Goal: Information Seeking & Learning: Get advice/opinions

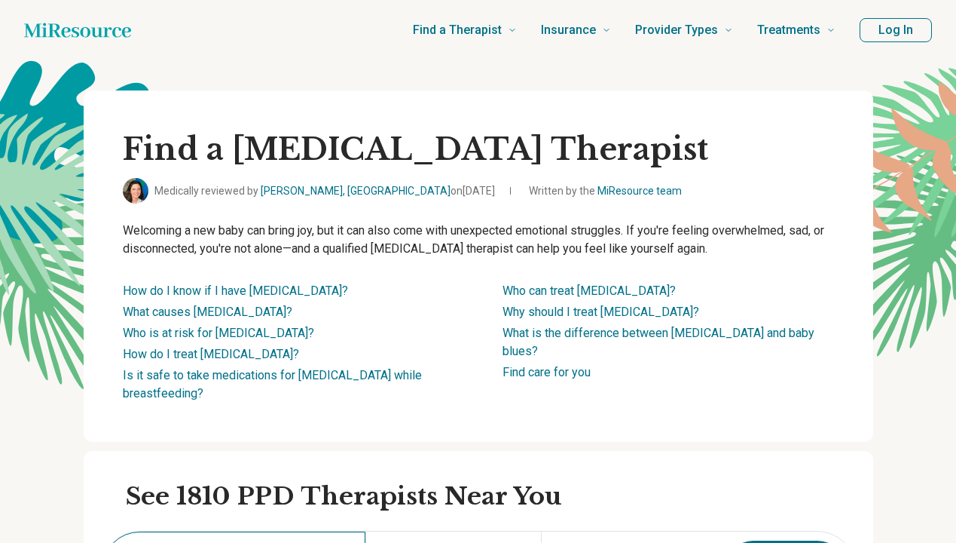
scroll to position [301, 0]
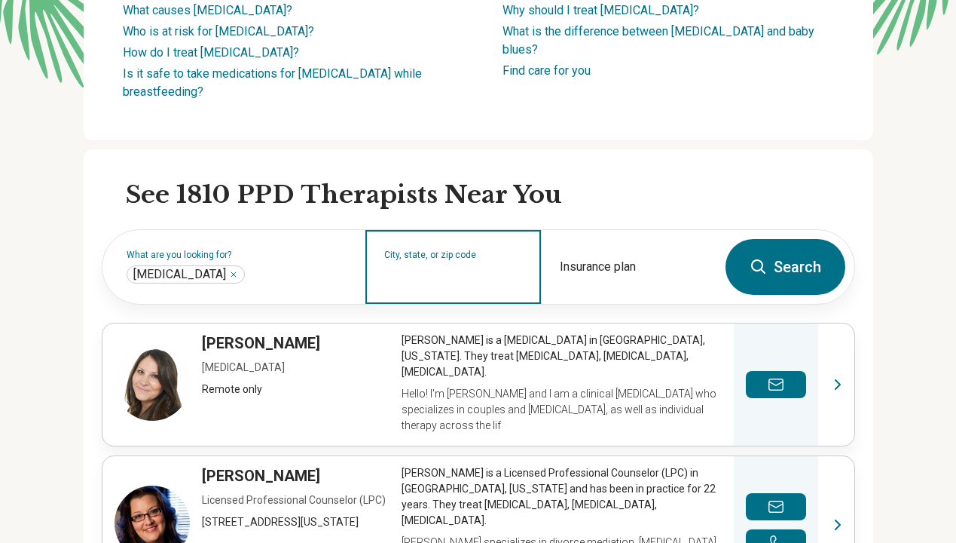
click at [426, 270] on input "City, state, or zip code" at bounding box center [453, 277] width 139 height 18
type input "**"
click at [460, 277] on input "City, state, or zip code" at bounding box center [453, 277] width 139 height 18
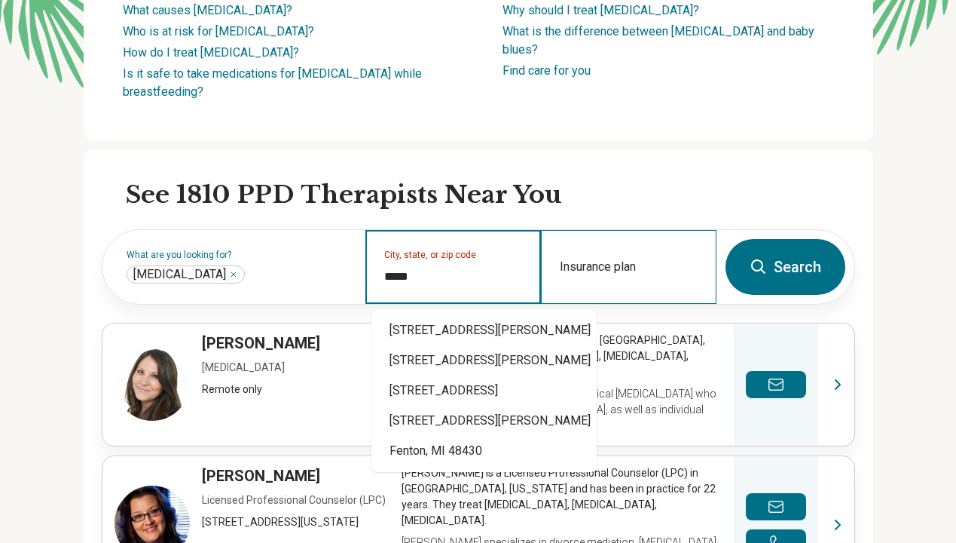
type input "*****"
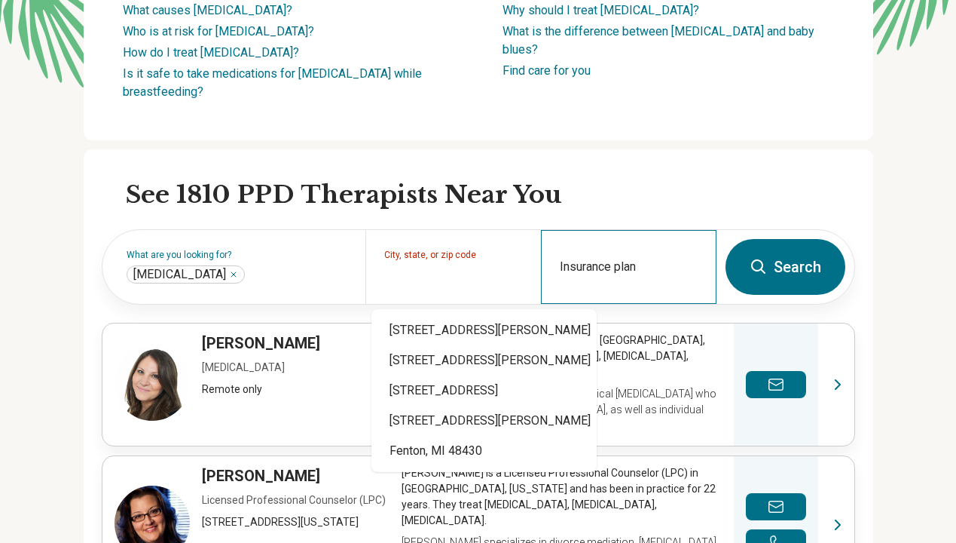
click at [658, 259] on div "Insurance plan" at bounding box center [629, 267] width 176 height 74
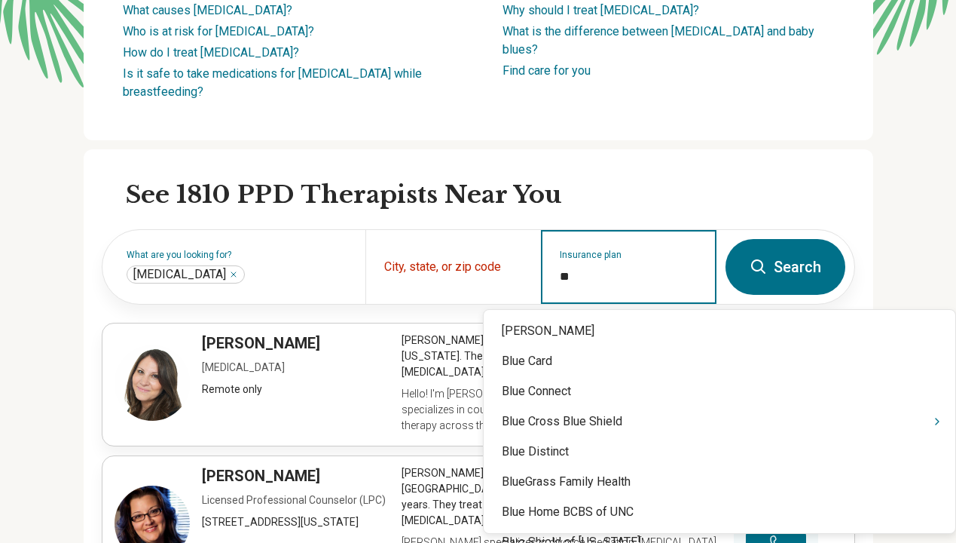
type input "***"
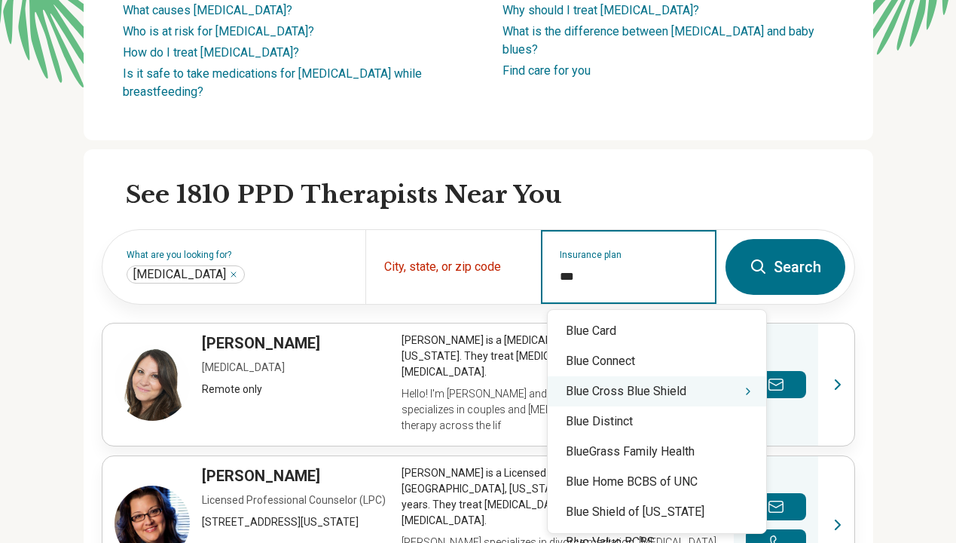
click at [659, 385] on div "Blue Cross Blue Shield" at bounding box center [657, 391] width 219 height 30
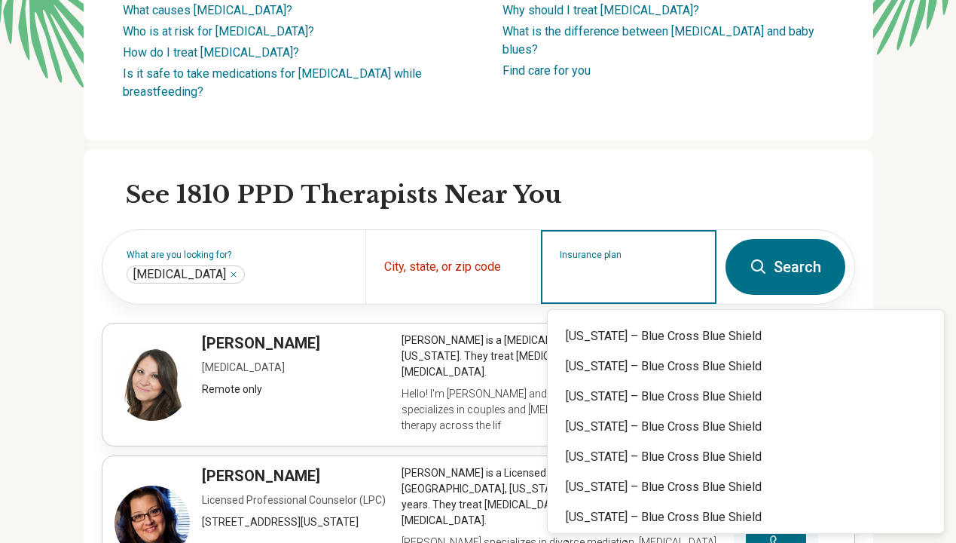
scroll to position [527, 0]
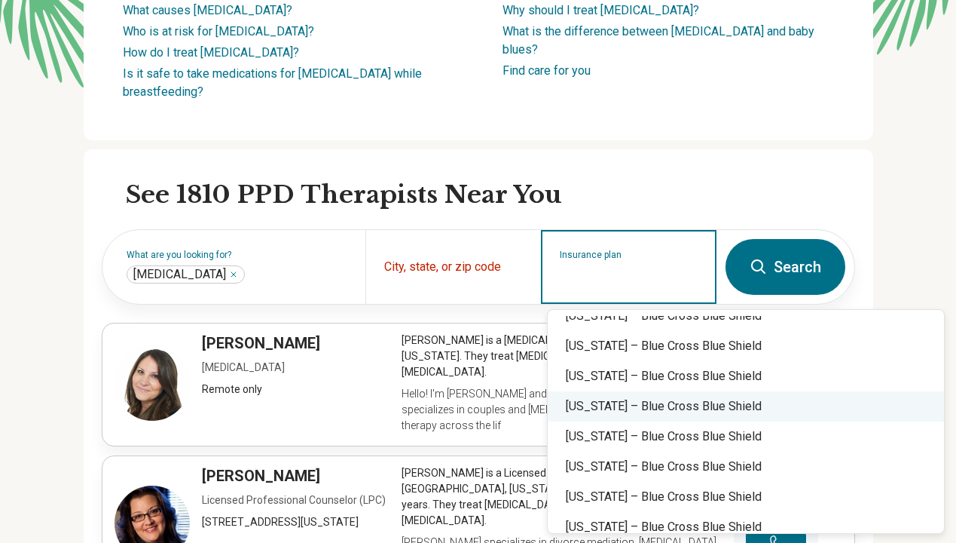
click at [683, 409] on div "Michigan – Blue Cross Blue Shield" at bounding box center [746, 406] width 396 height 30
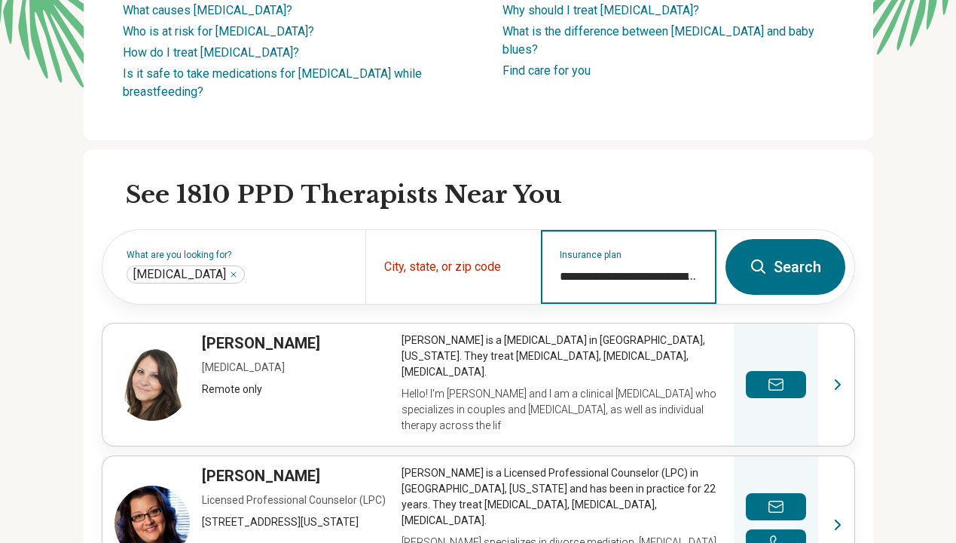
type input "**********"
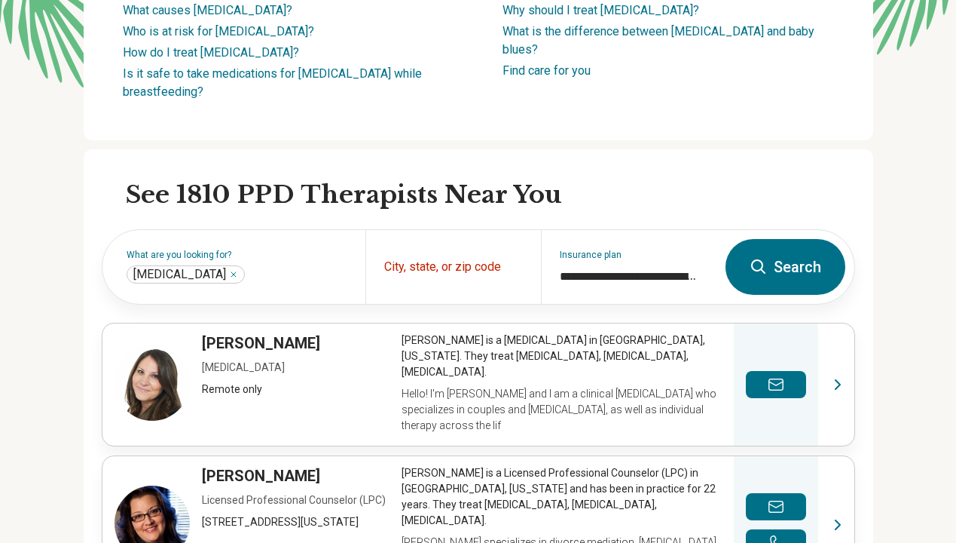
click at [777, 268] on button "Search" at bounding box center [786, 267] width 120 height 56
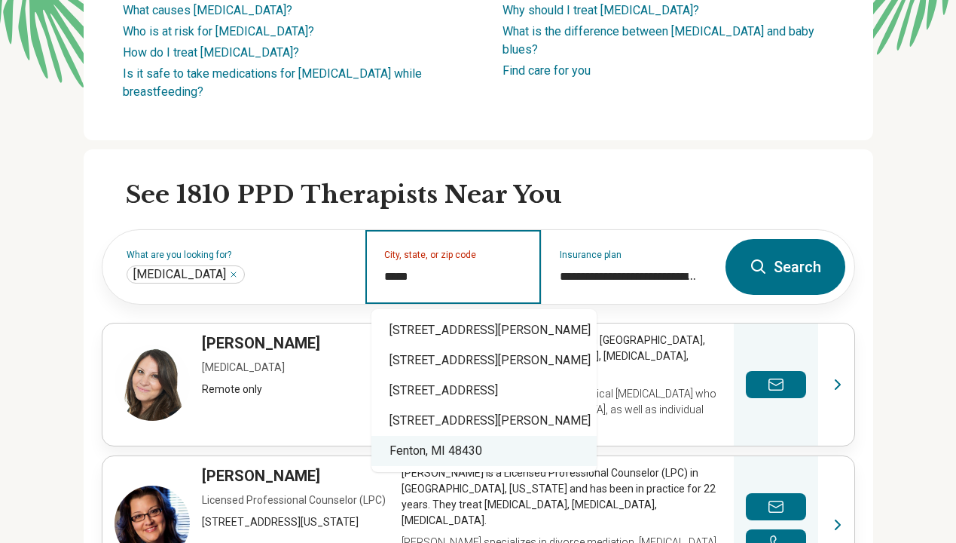
click at [499, 457] on div "Fenton, MI 48430" at bounding box center [483, 451] width 225 height 30
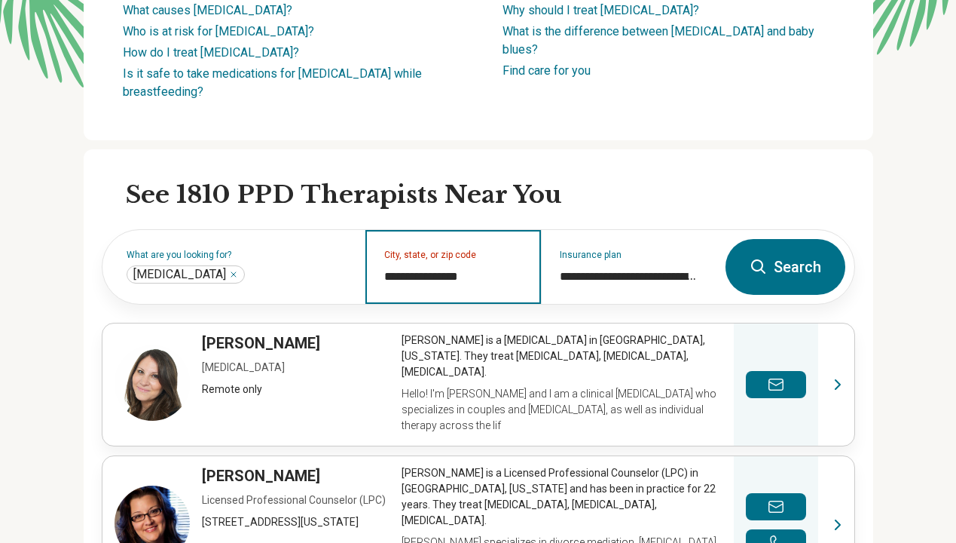
type input "**********"
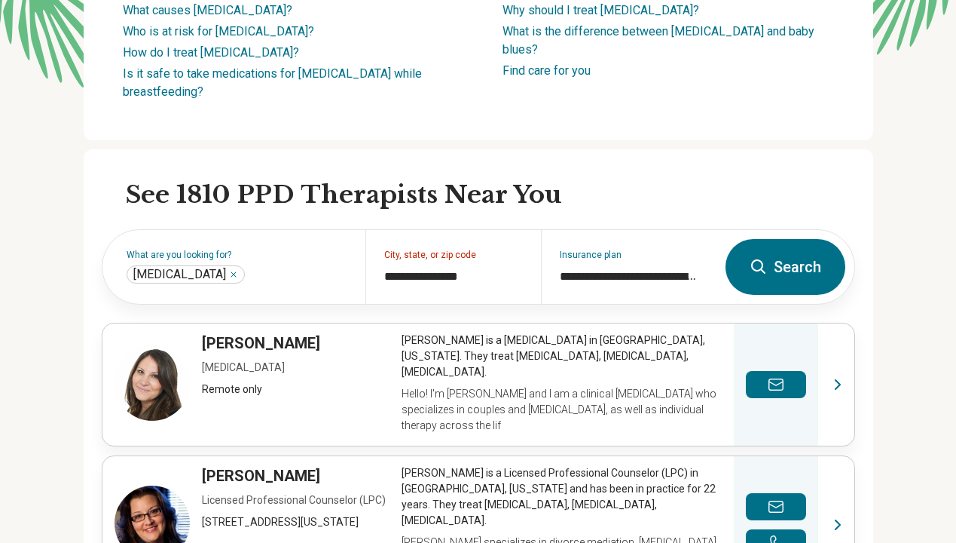
click at [790, 260] on button "Search" at bounding box center [786, 267] width 120 height 56
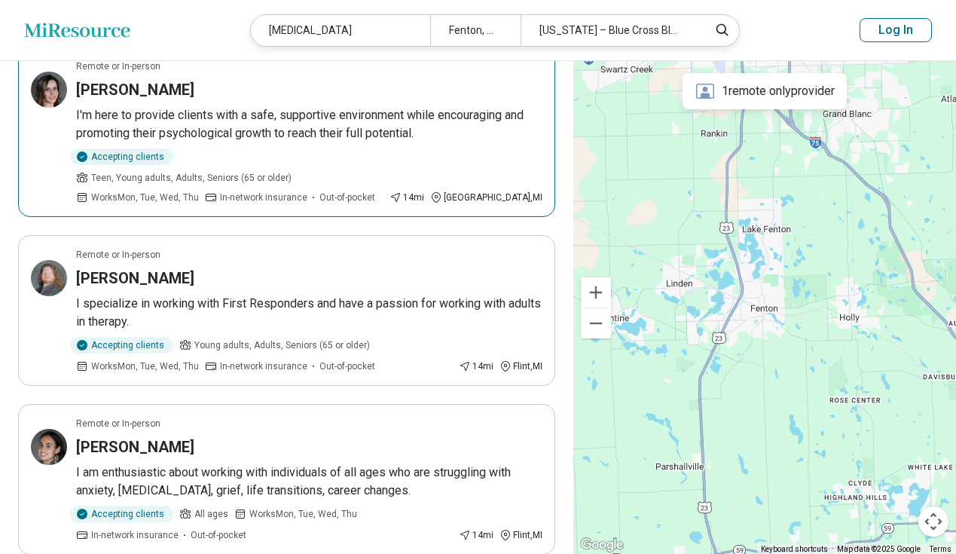
scroll to position [527, 0]
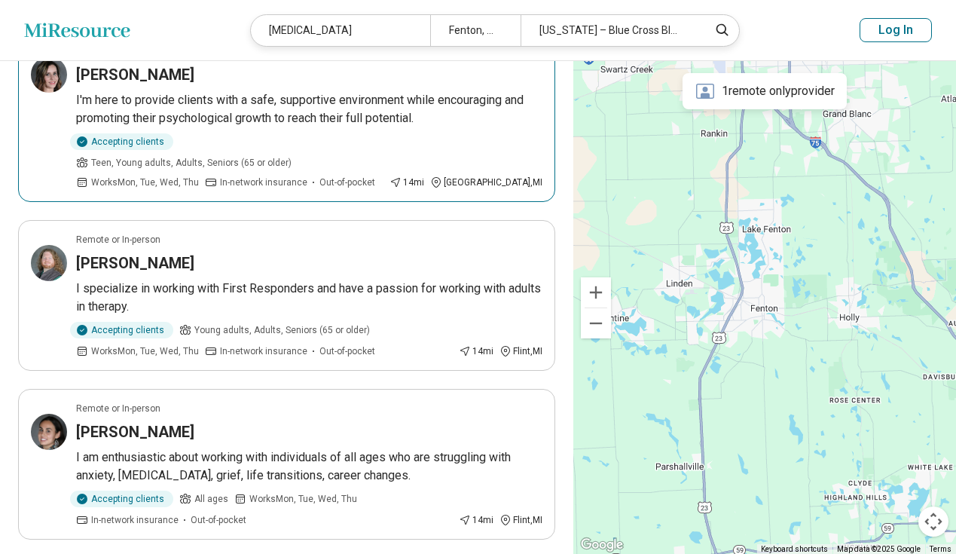
click at [106, 72] on h3 "Jessica Moore" at bounding box center [135, 74] width 118 height 21
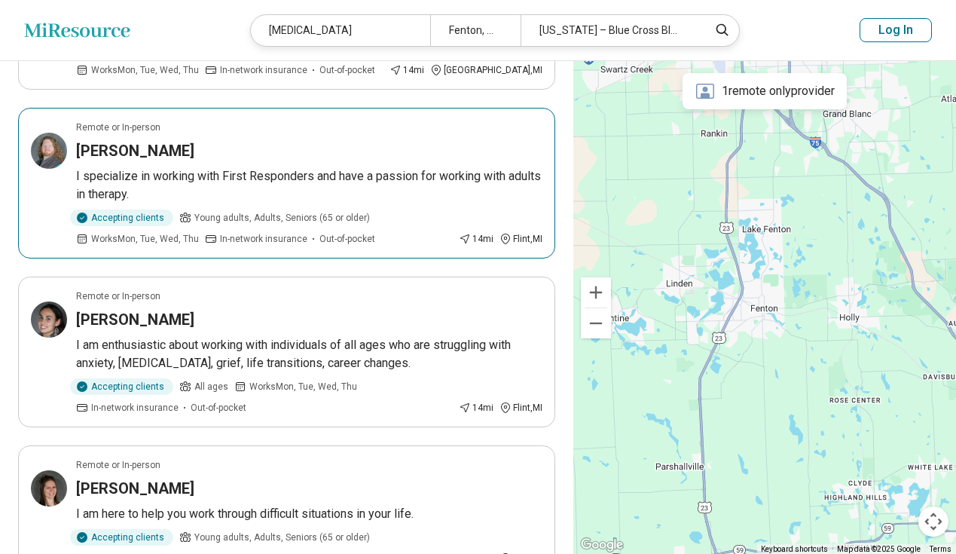
scroll to position [678, 0]
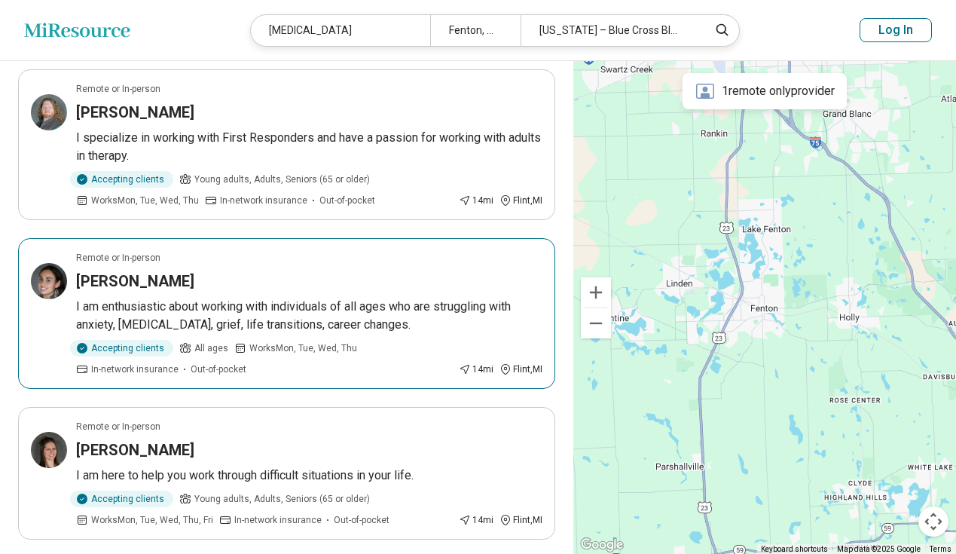
click at [110, 271] on h3 "Mikala Selich" at bounding box center [135, 281] width 118 height 21
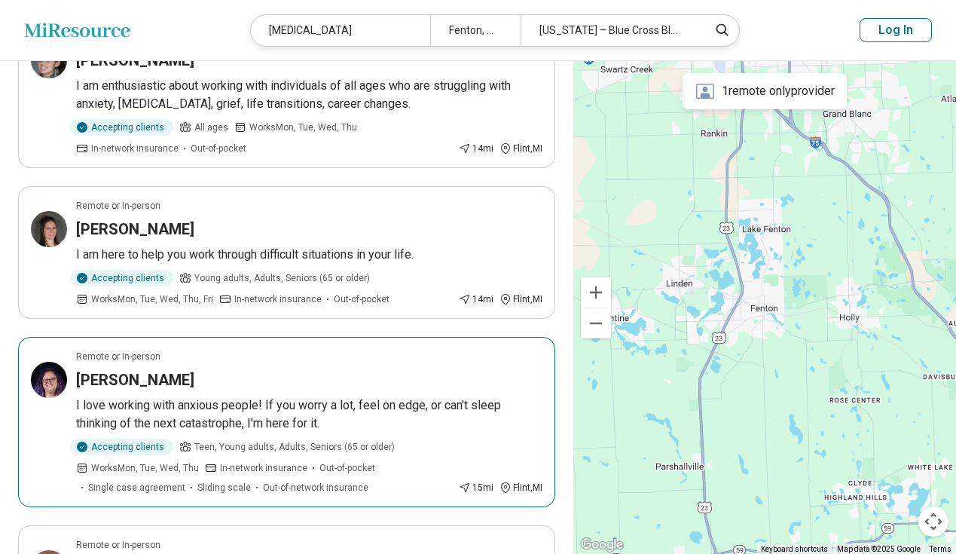
scroll to position [904, 0]
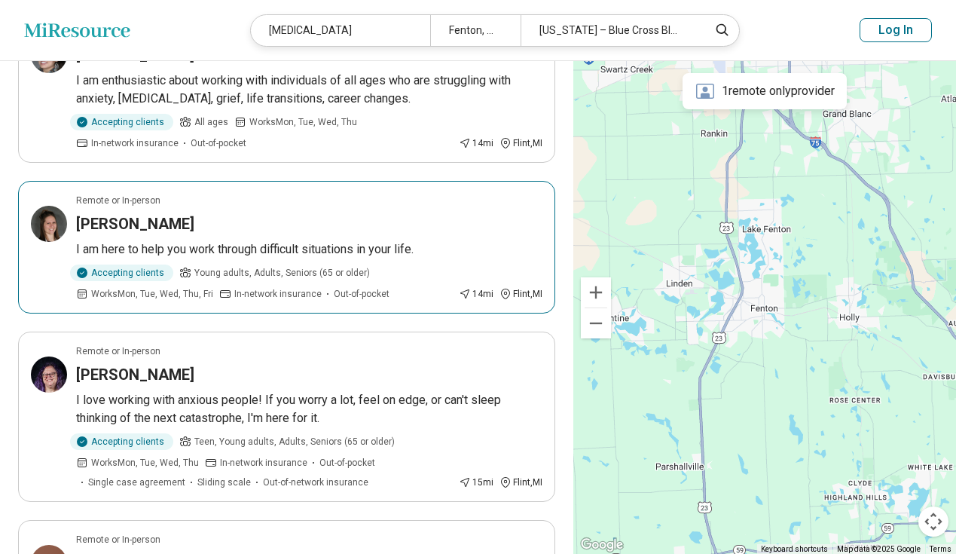
click at [134, 213] on h3 "Leanne Black" at bounding box center [135, 223] width 118 height 21
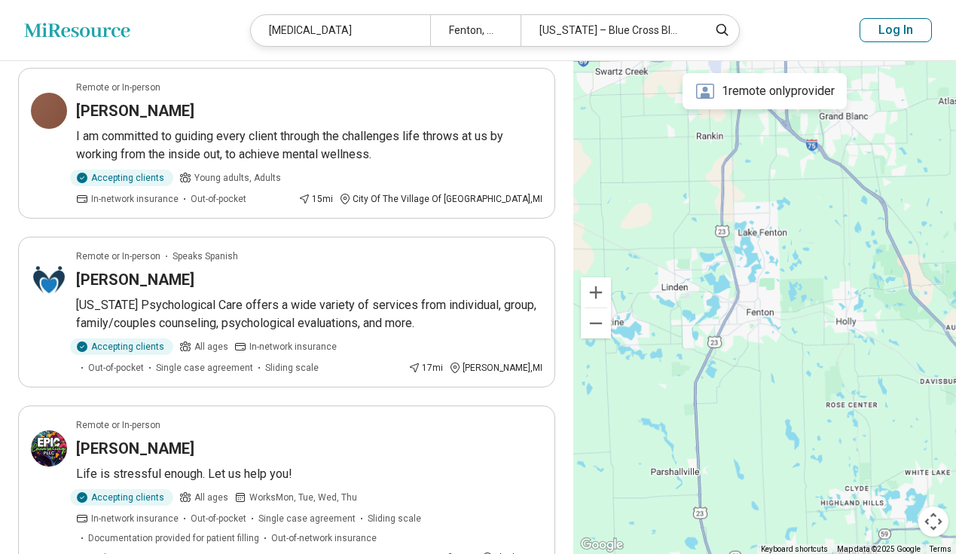
scroll to position [749, 0]
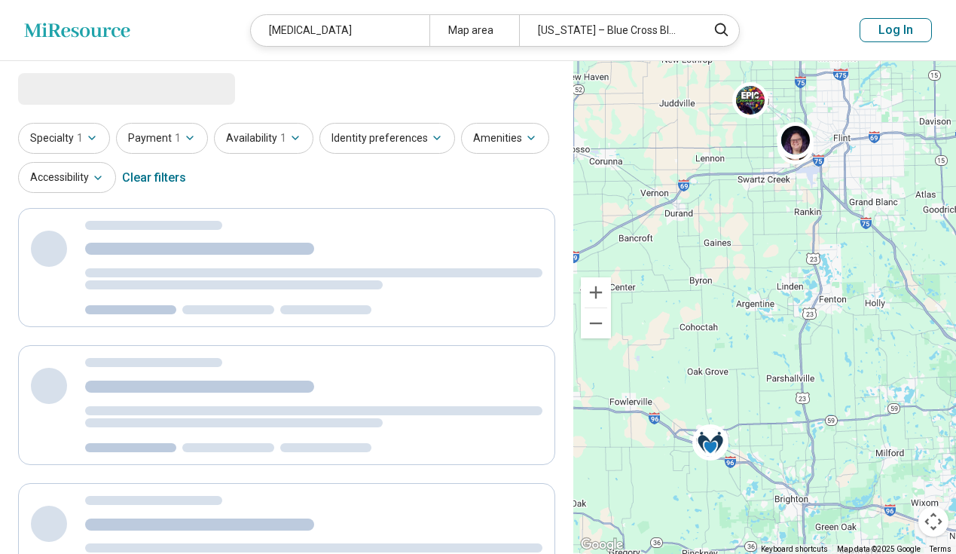
select select "***"
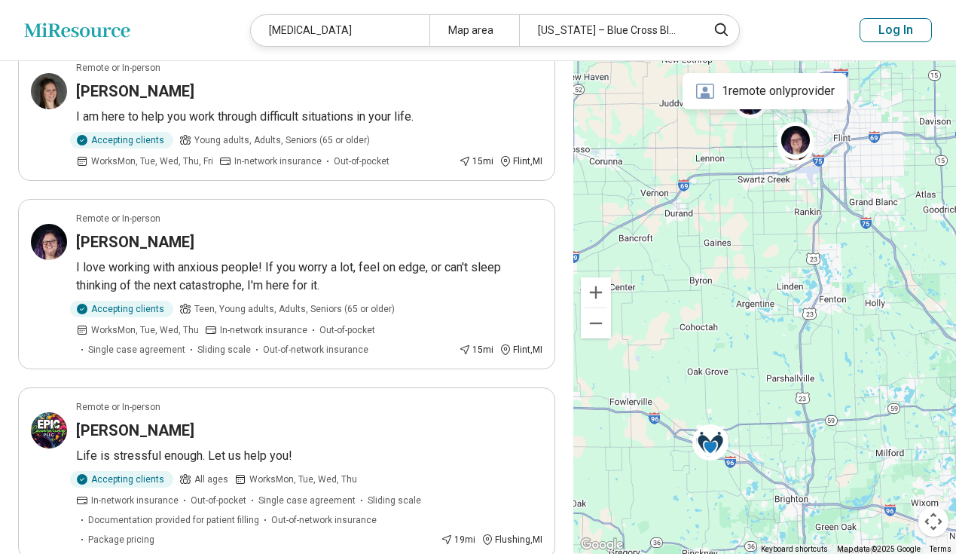
scroll to position [1507, 0]
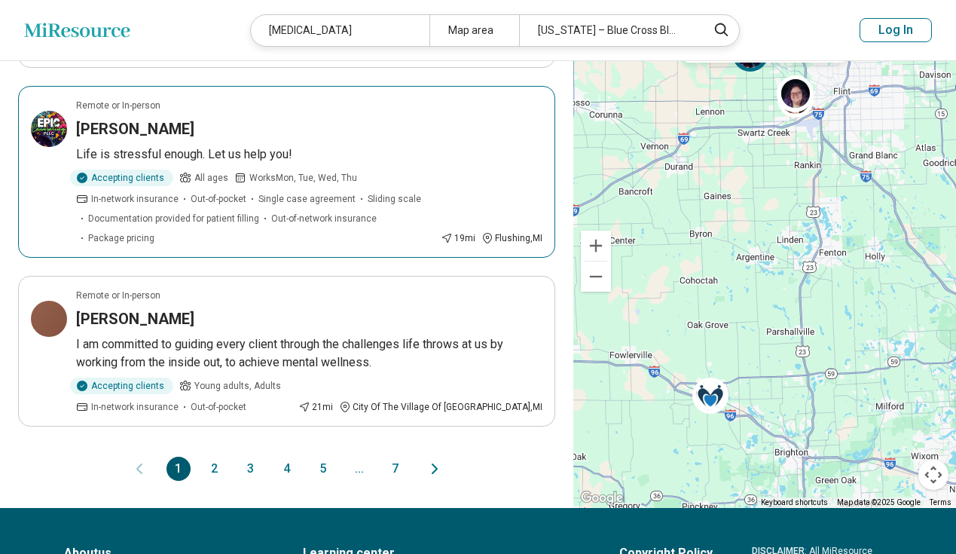
click at [129, 118] on h3 "Nichole O'Keefe" at bounding box center [135, 128] width 118 height 21
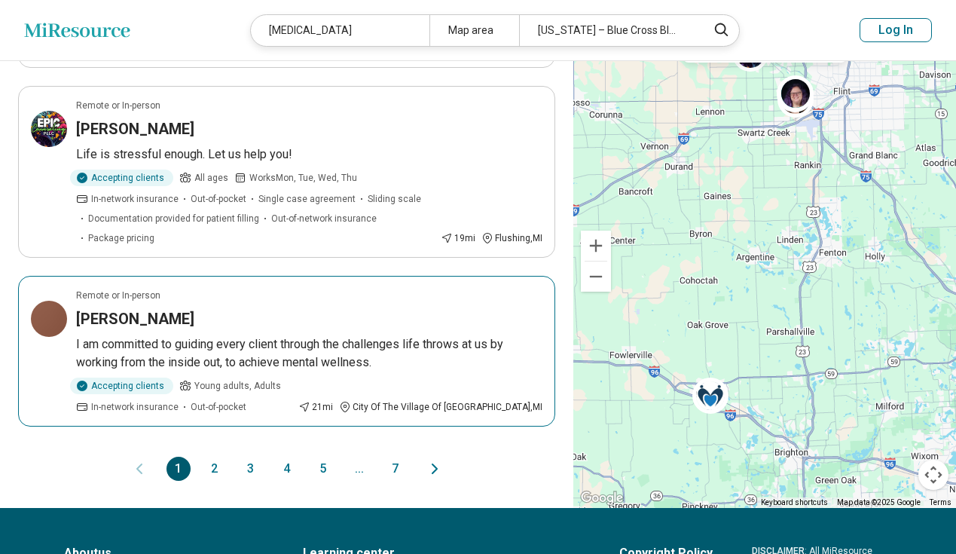
click at [148, 308] on h3 "[PERSON_NAME]" at bounding box center [135, 318] width 118 height 21
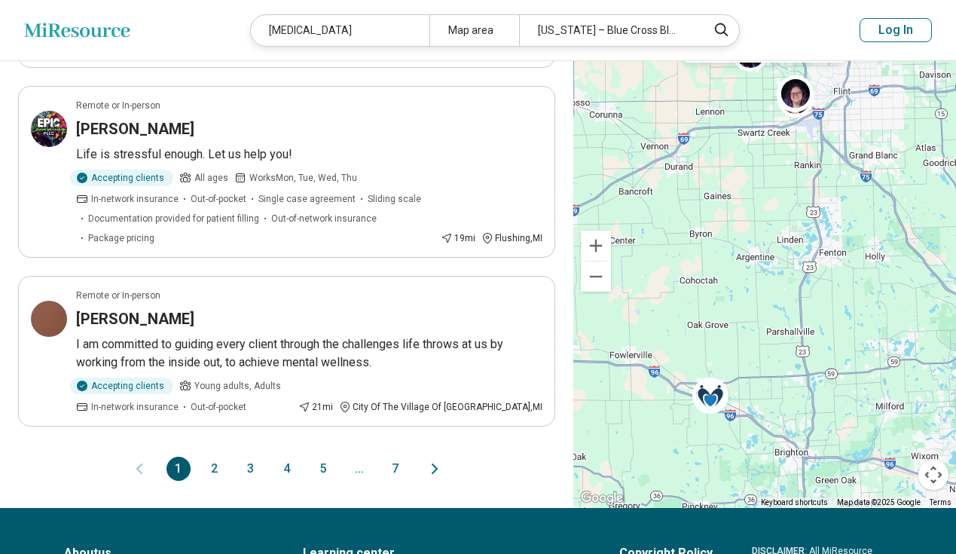
click at [210, 457] on button "2" at bounding box center [215, 469] width 24 height 24
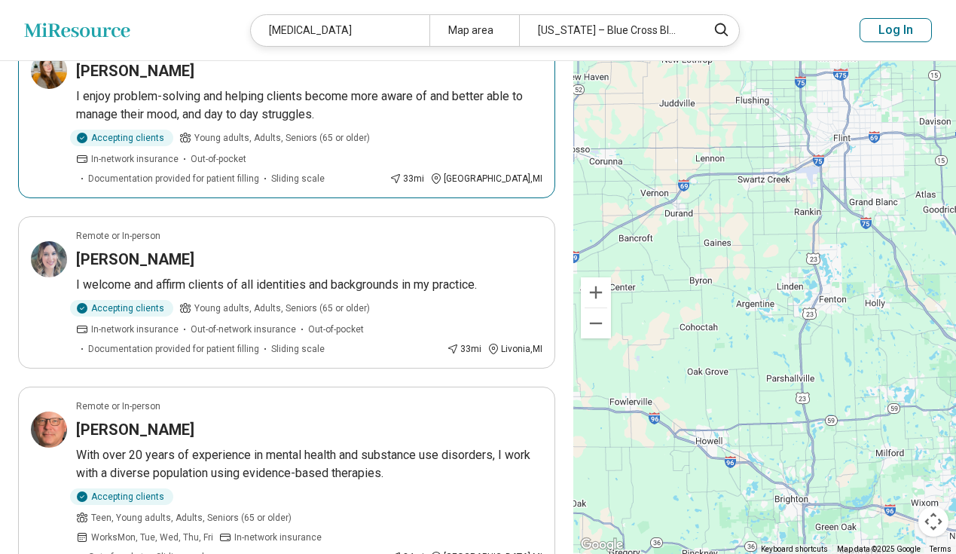
scroll to position [1582, 0]
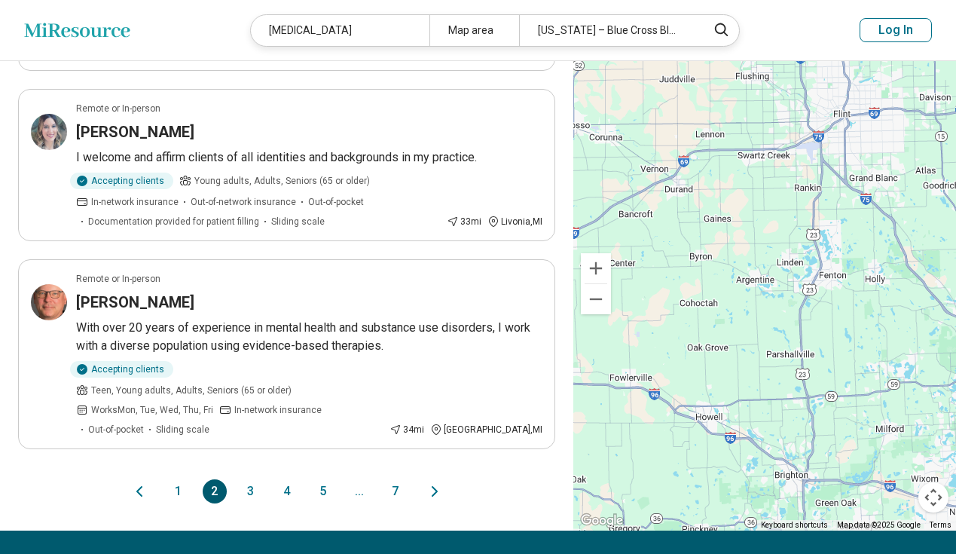
click at [246, 479] on button "3" at bounding box center [251, 491] width 24 height 24
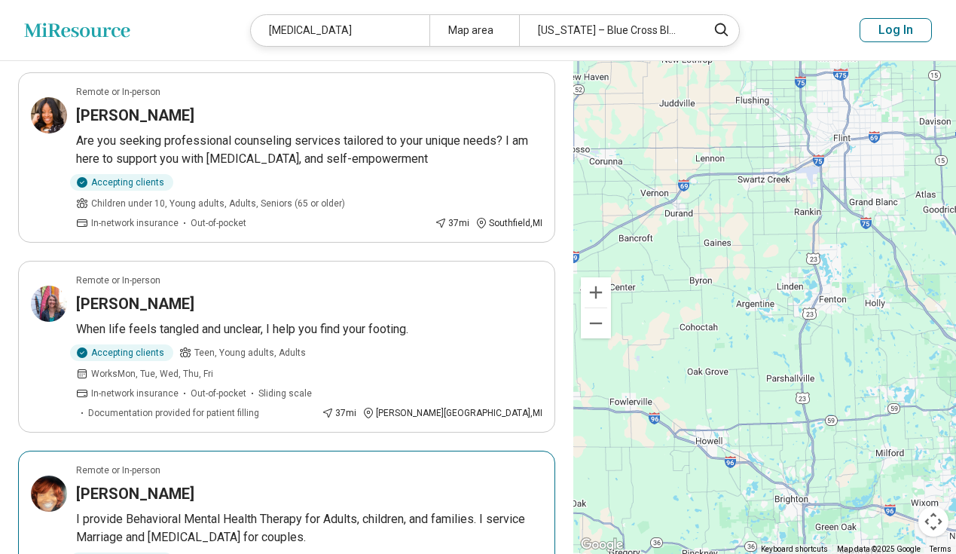
scroll to position [1658, 0]
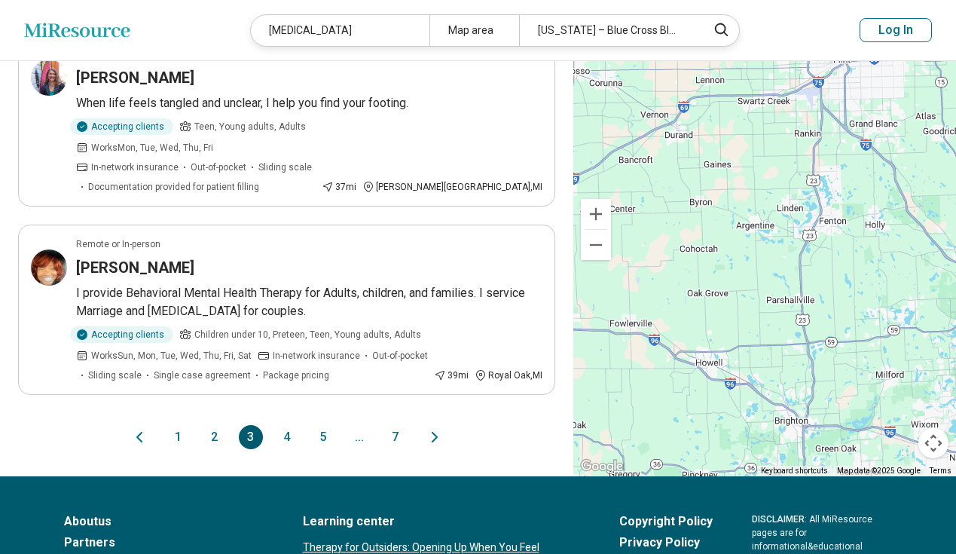
click at [291, 425] on button "4" at bounding box center [287, 437] width 24 height 24
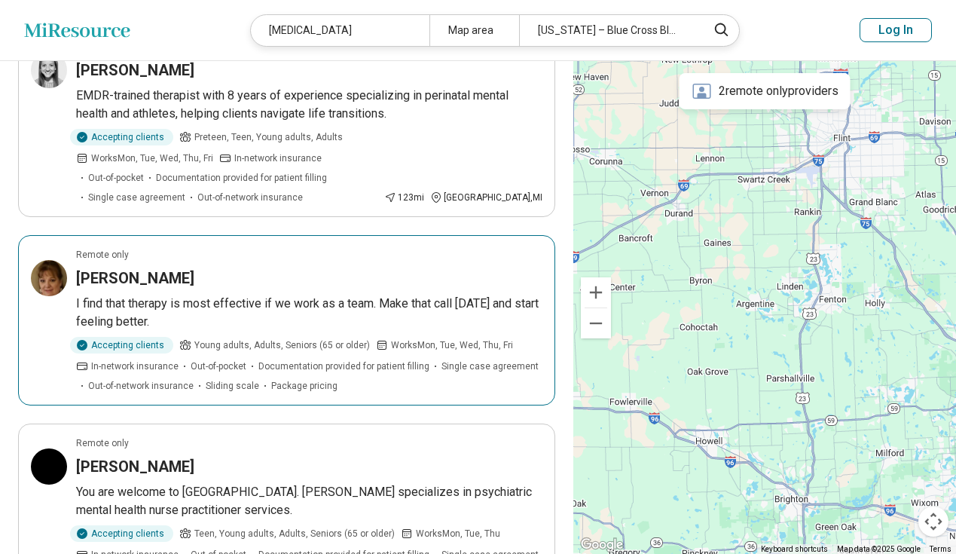
scroll to position [1507, 0]
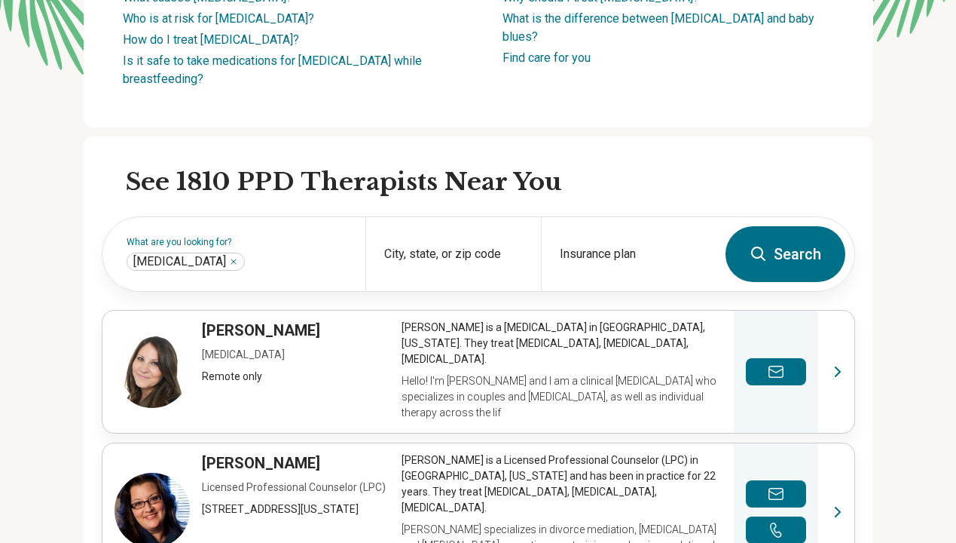
scroll to position [301, 0]
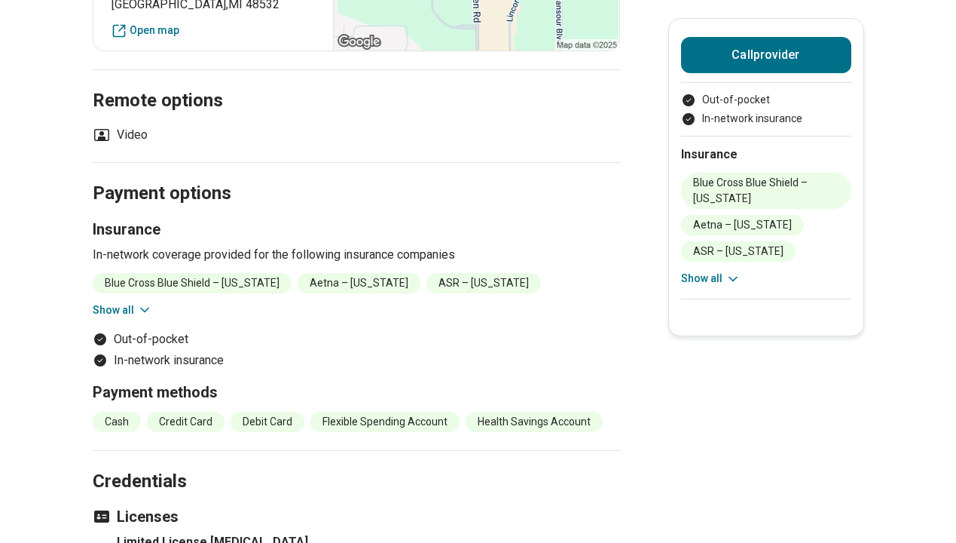
scroll to position [1582, 0]
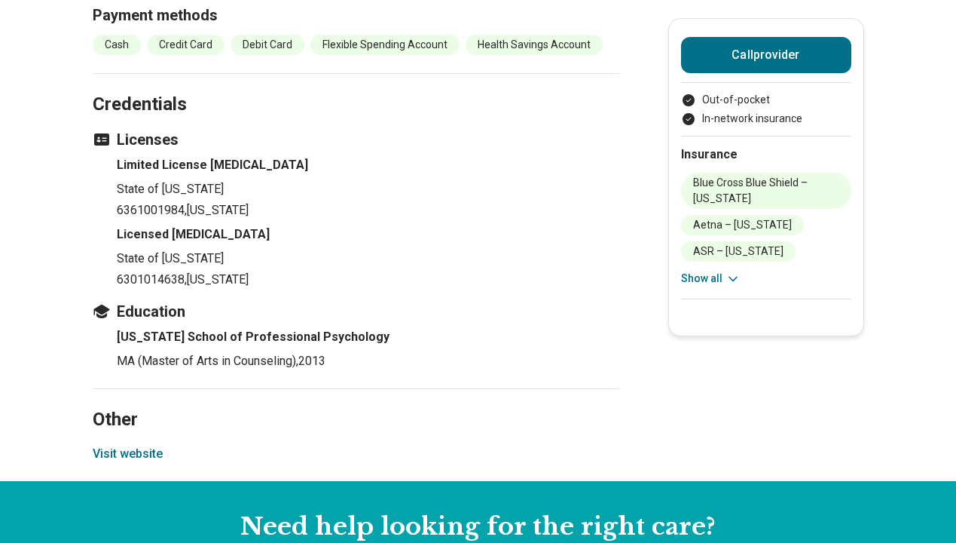
click at [141, 451] on button "Visit website" at bounding box center [128, 454] width 70 height 18
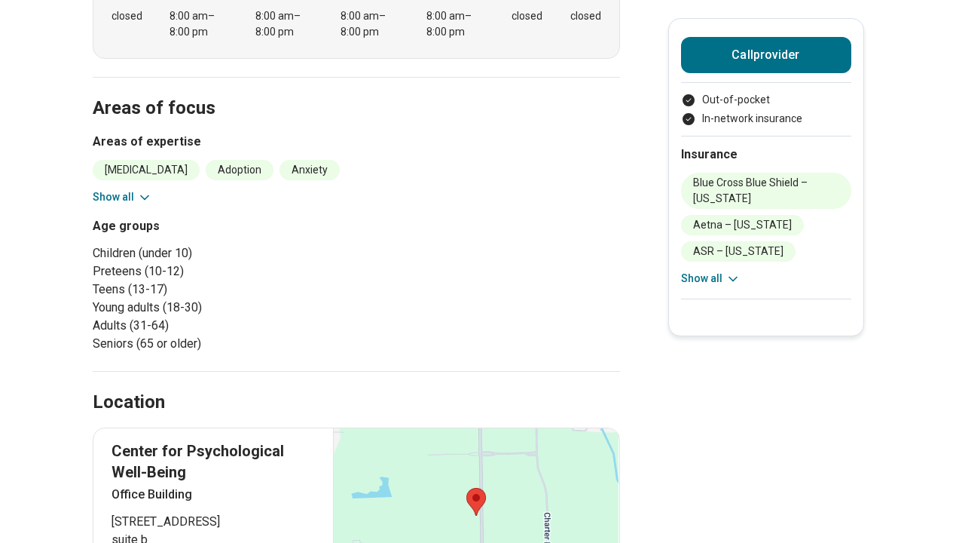
scroll to position [829, 0]
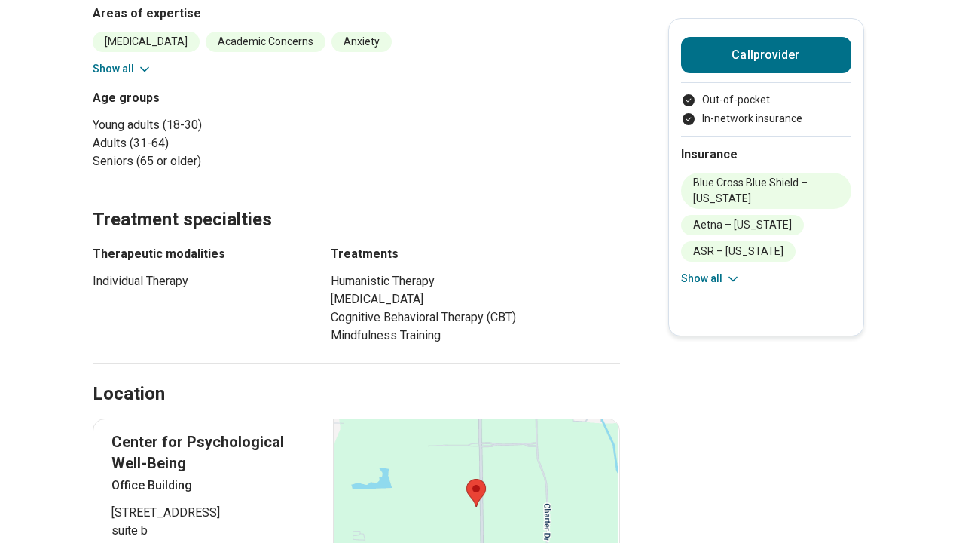
scroll to position [754, 0]
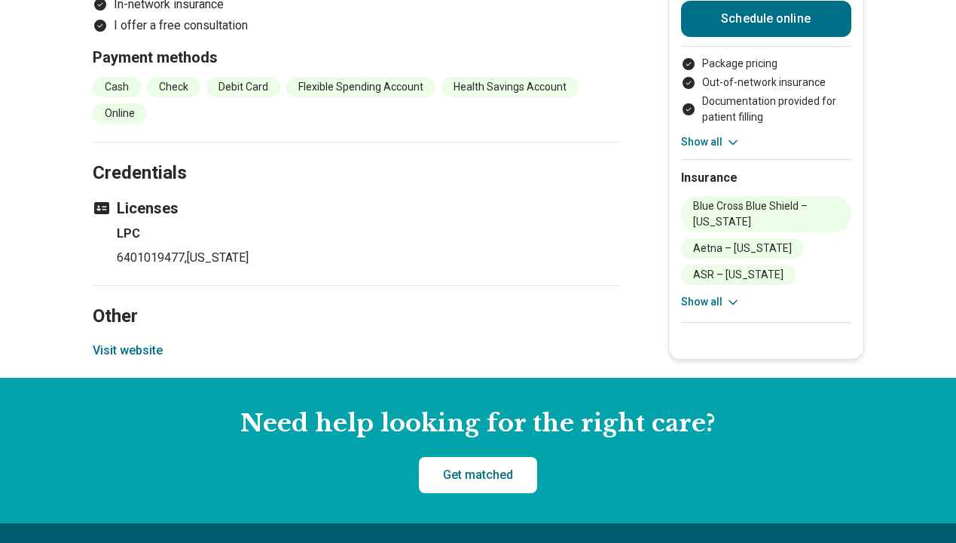
scroll to position [1959, 0]
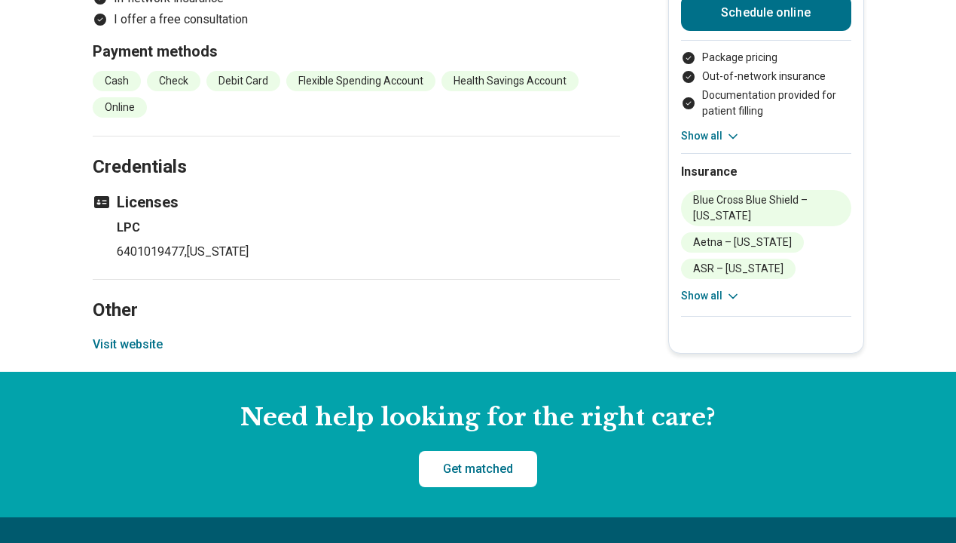
click at [145, 335] on button "Visit website" at bounding box center [128, 344] width 70 height 18
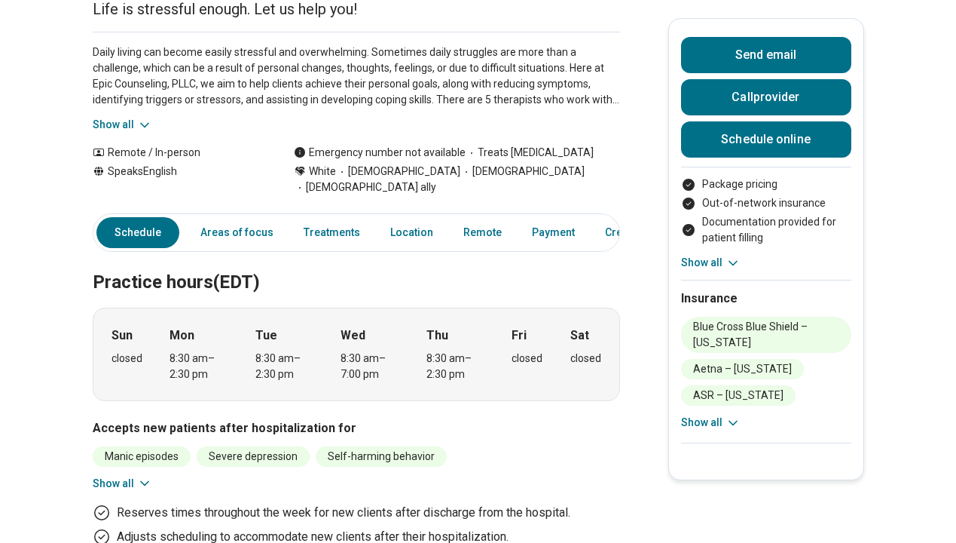
scroll to position [0, 0]
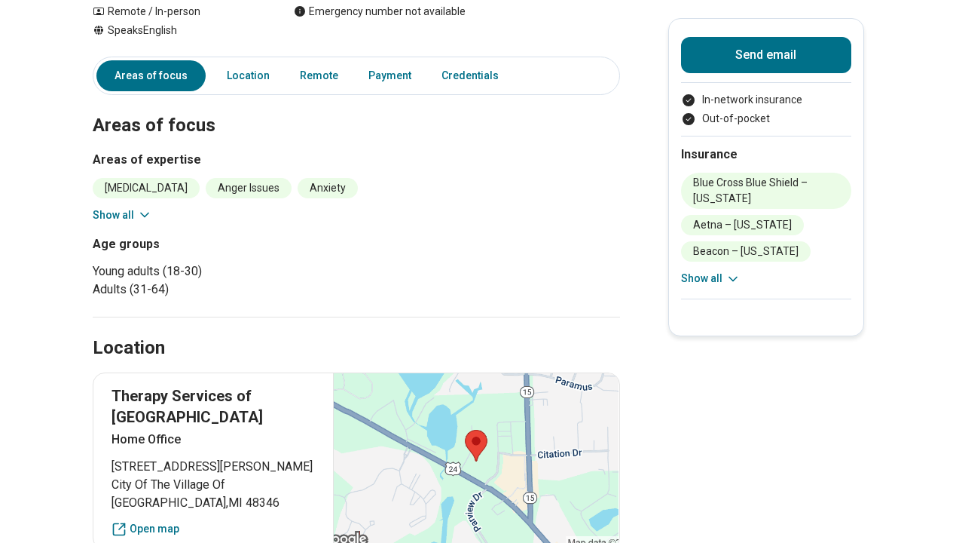
scroll to position [377, 0]
